Goal: Transaction & Acquisition: Purchase product/service

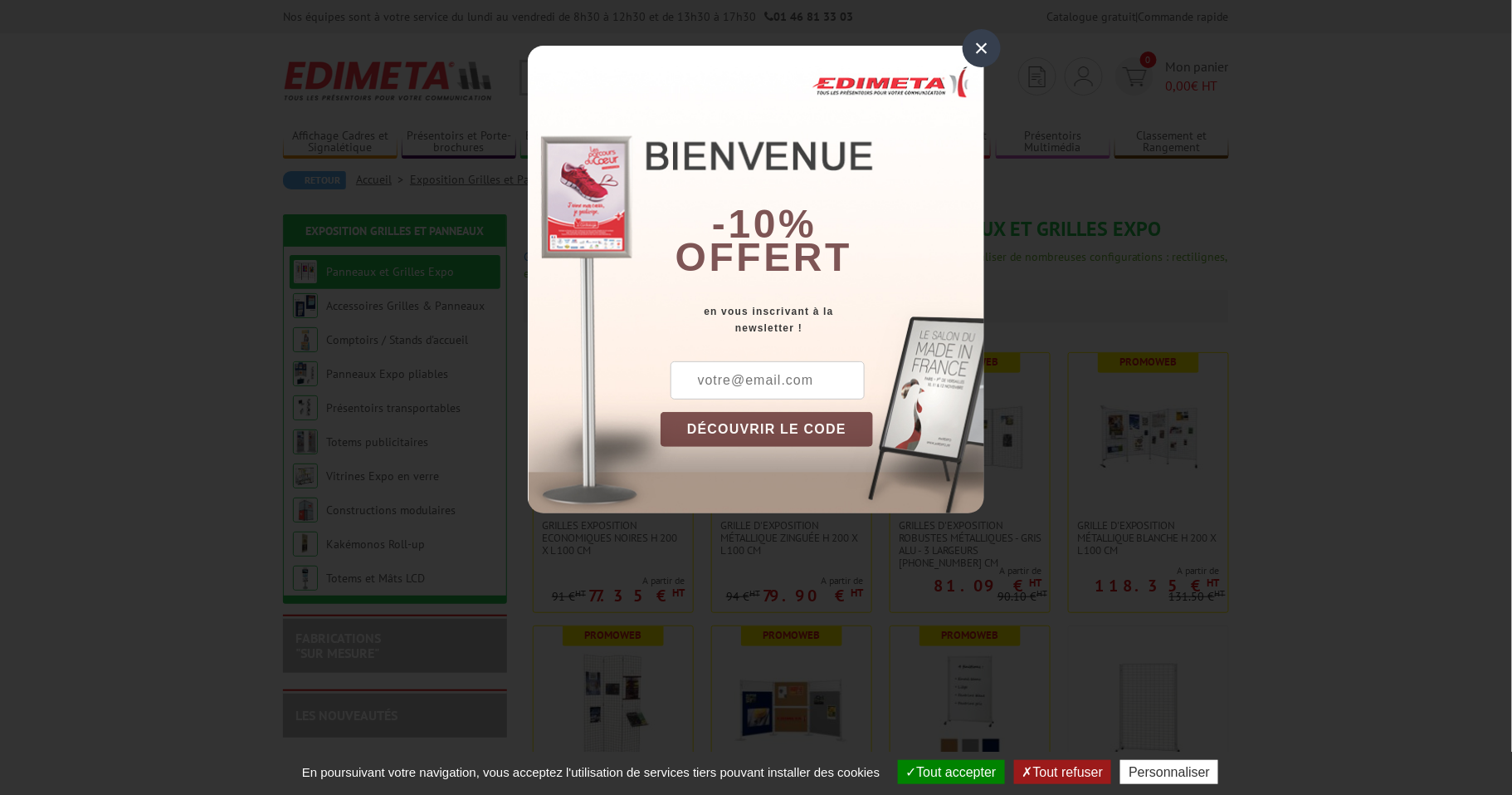
click at [978, 49] on div "×" at bounding box center [982, 48] width 39 height 39
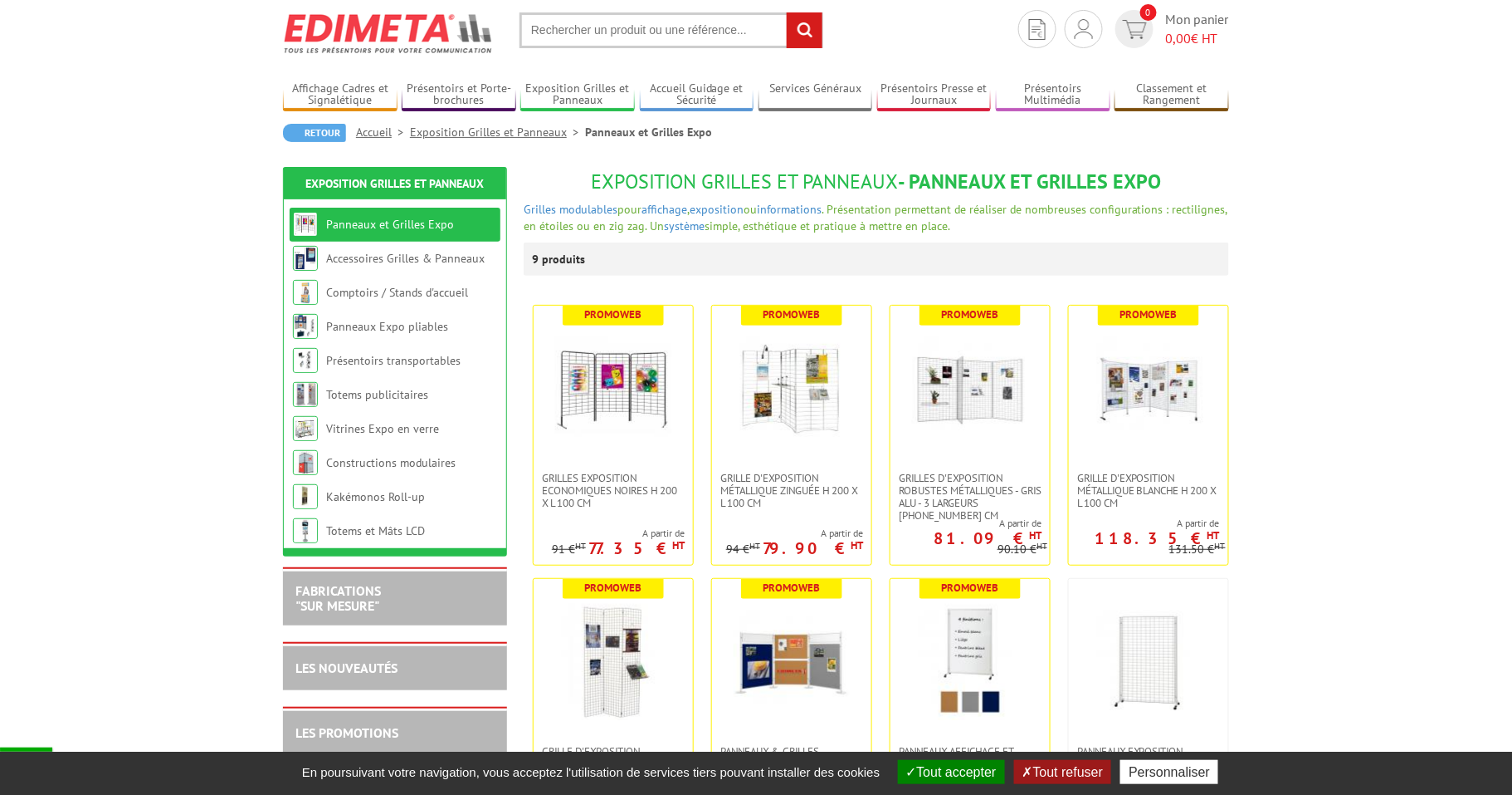
scroll to position [68, 0]
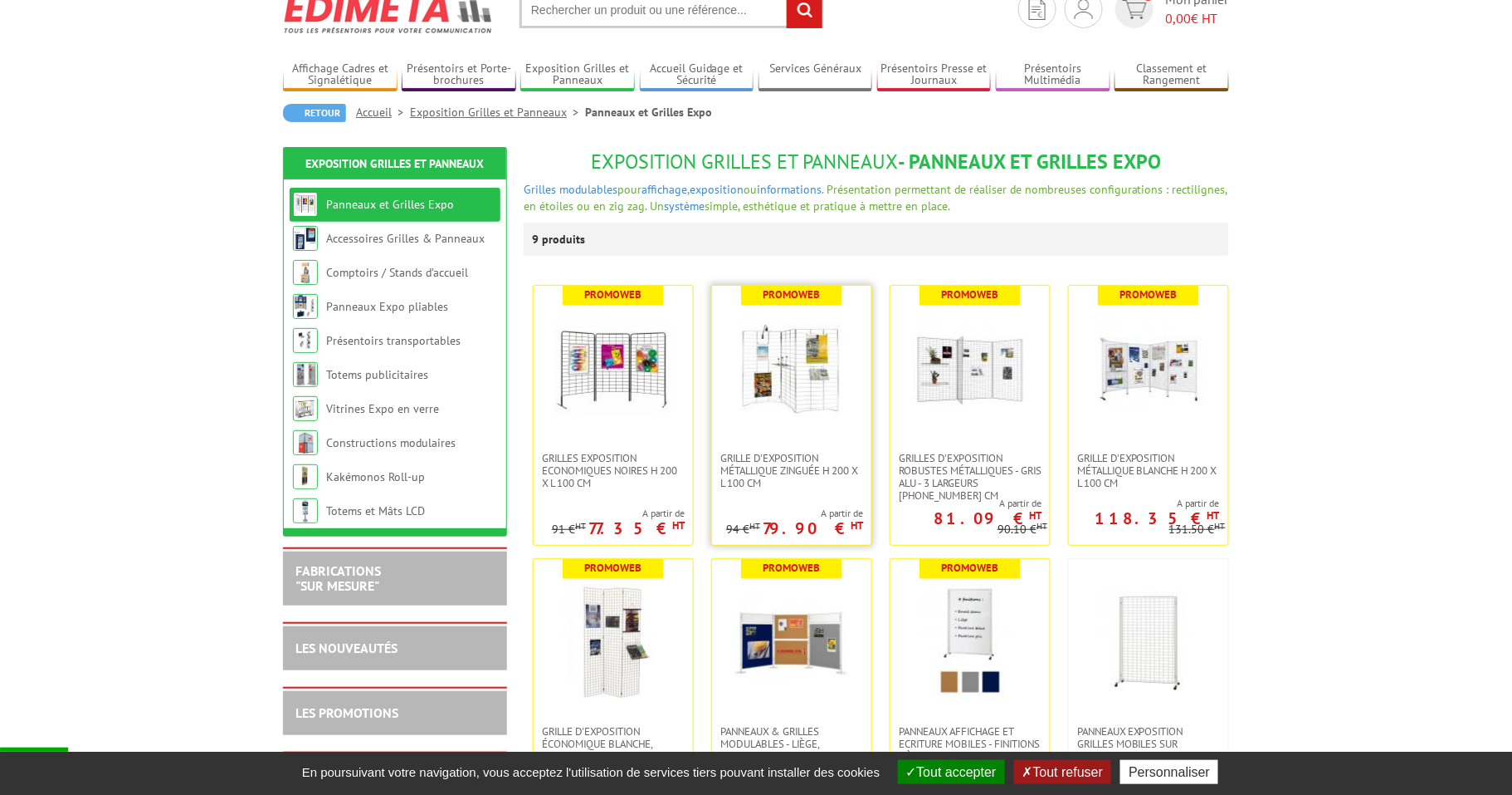
click at [778, 378] on img at bounding box center [792, 369] width 117 height 117
